Goal: Task Accomplishment & Management: Use online tool/utility

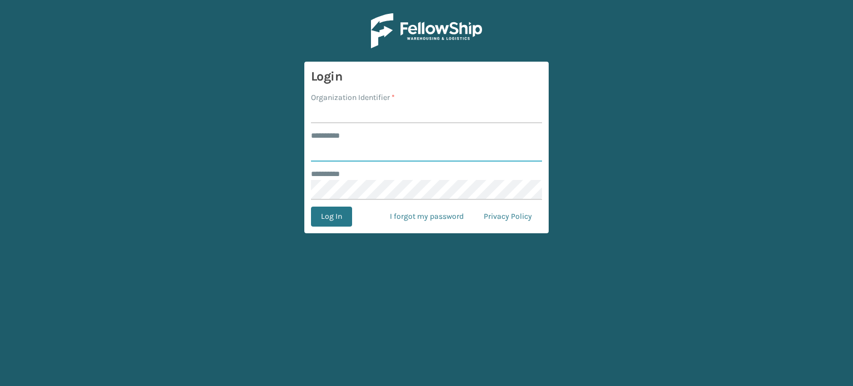
type input "******"
click at [397, 118] on input "Organization Identifier *" at bounding box center [426, 113] width 231 height 20
type input "WindGap"
click at [311, 207] on button "Log In" at bounding box center [331, 217] width 41 height 20
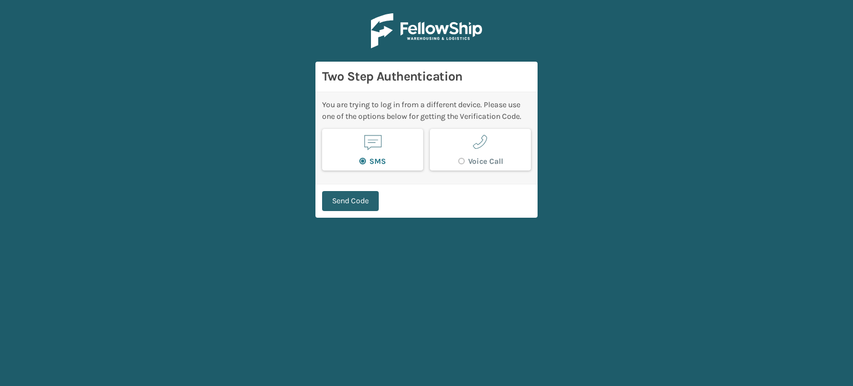
click at [363, 197] on button "Send Code" at bounding box center [350, 201] width 57 height 20
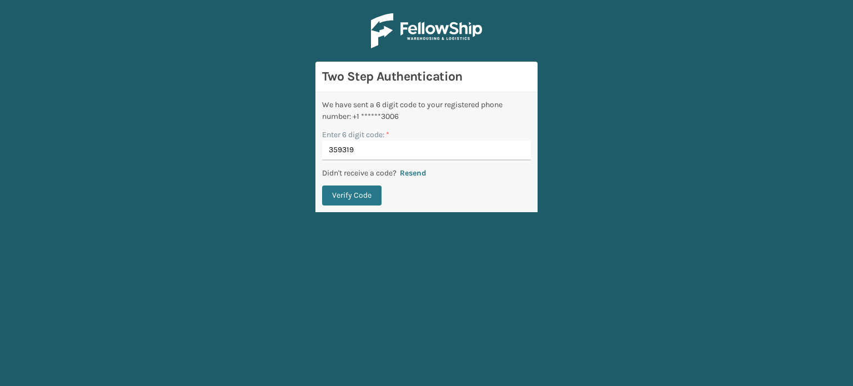
type input "359319"
click at [322, 185] on button "Verify Code" at bounding box center [351, 195] width 59 height 20
